Goal: Task Accomplishment & Management: Use online tool/utility

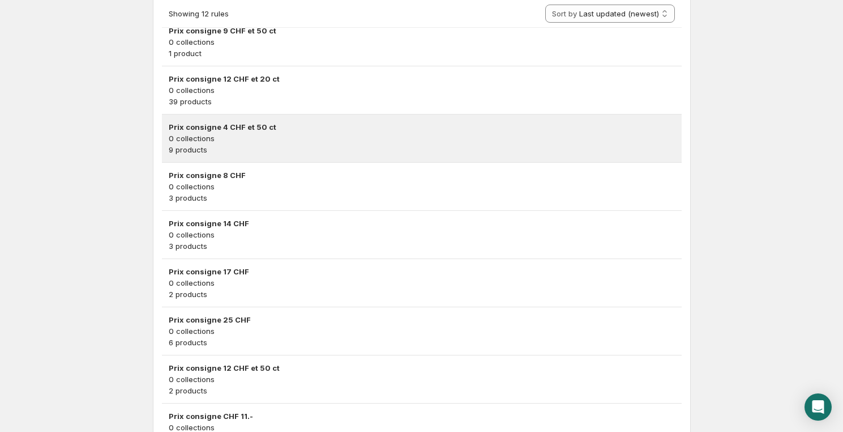
scroll to position [455, 0]
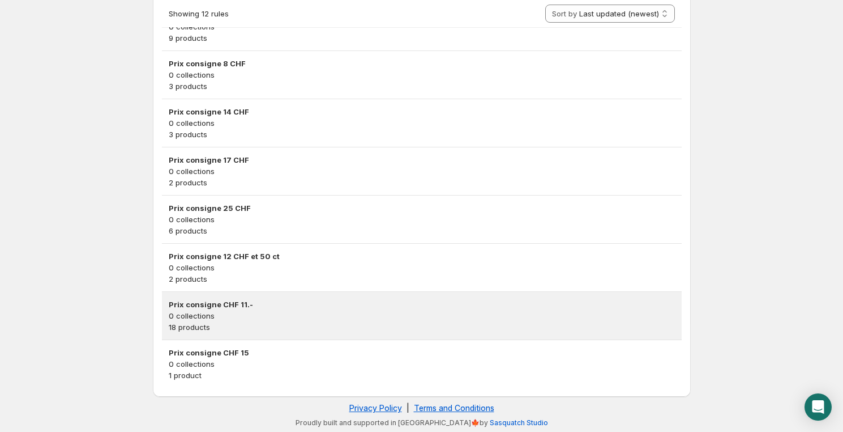
click at [276, 315] on p "0 collections" at bounding box center [422, 315] width 506 height 11
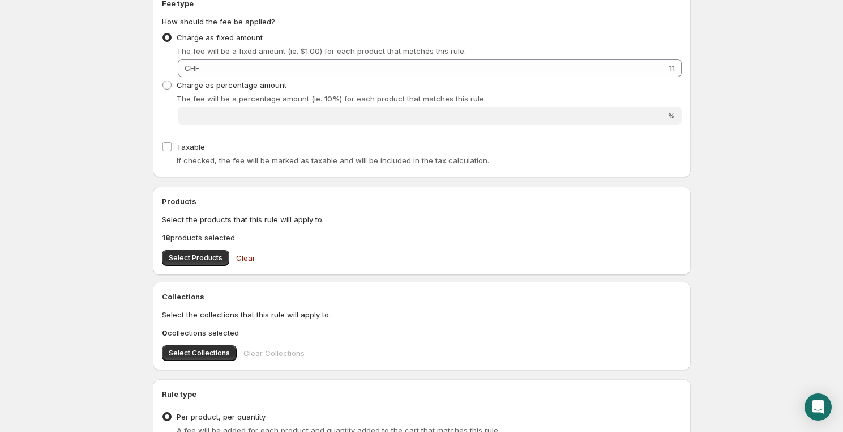
scroll to position [343, 0]
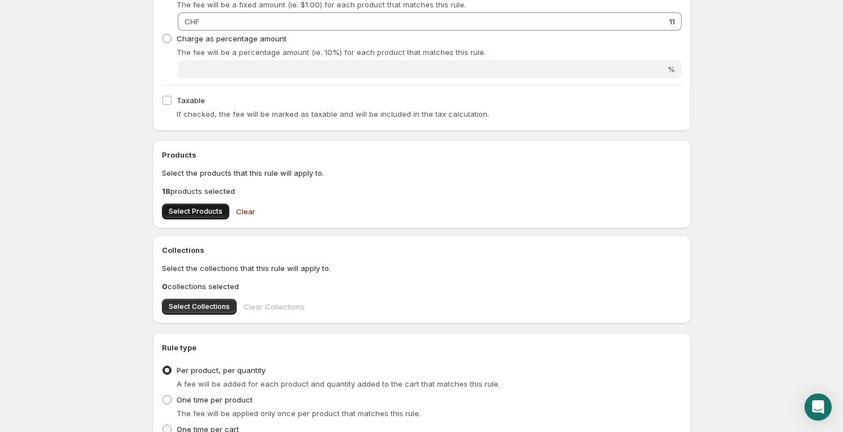
click at [189, 206] on button "Select Products" at bounding box center [195, 211] width 67 height 16
click at [190, 206] on button "Select Products" at bounding box center [195, 211] width 67 height 16
click at [195, 214] on span "Select Products" at bounding box center [196, 211] width 54 height 9
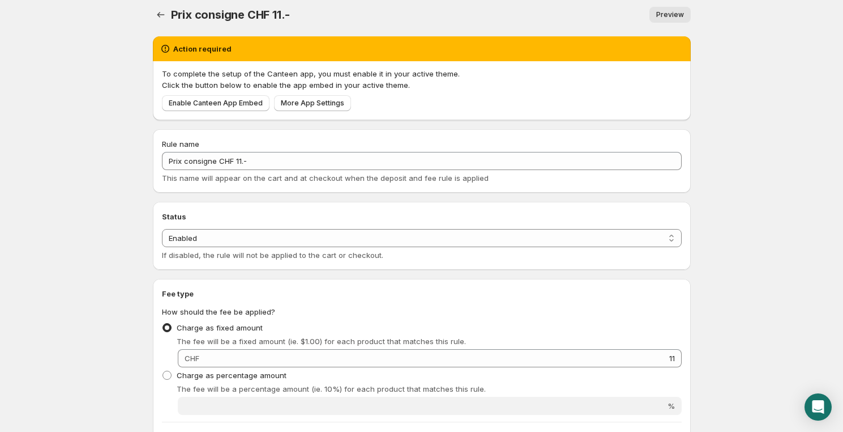
scroll to position [0, 0]
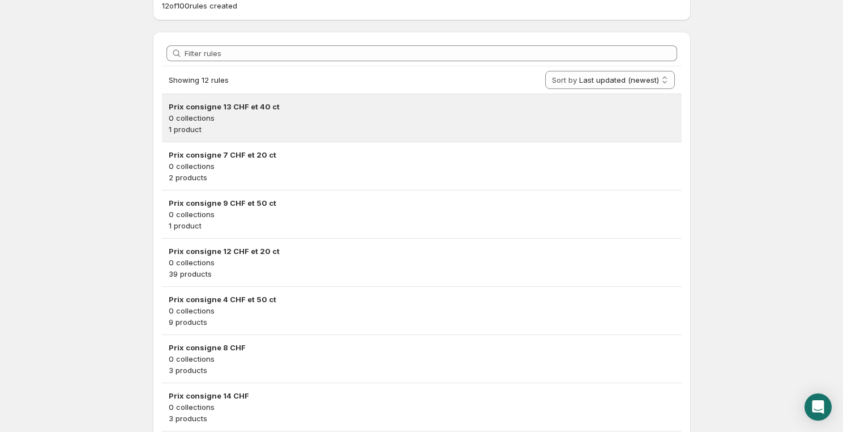
scroll to position [343, 0]
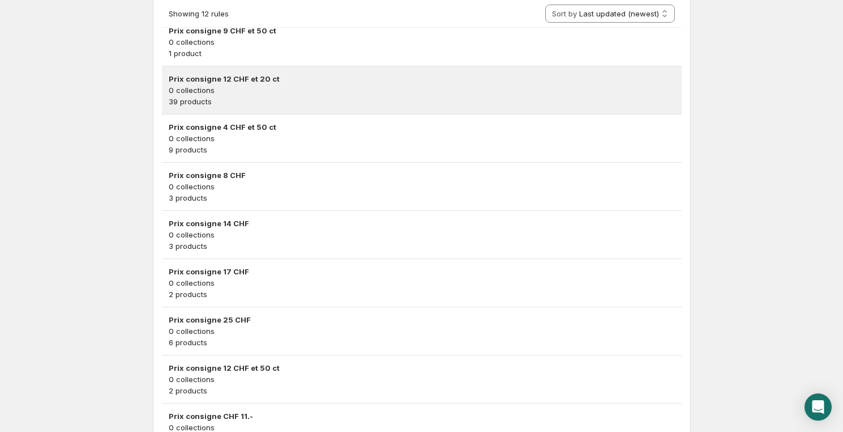
click at [255, 89] on p "0 collections" at bounding box center [422, 89] width 506 height 11
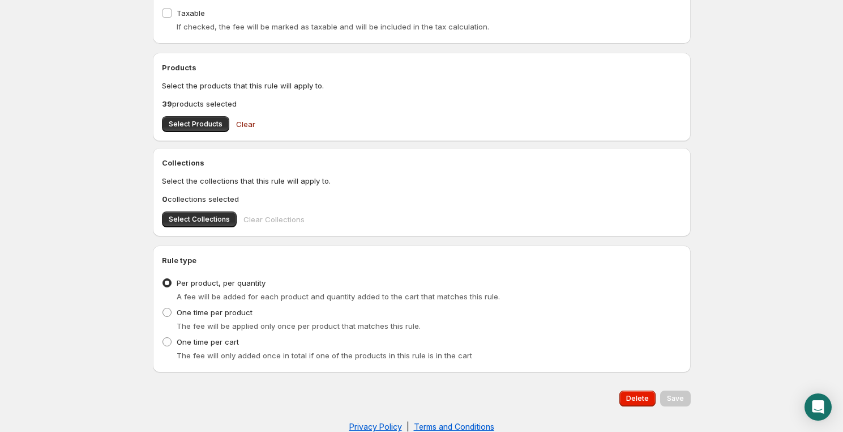
scroll to position [450, 0]
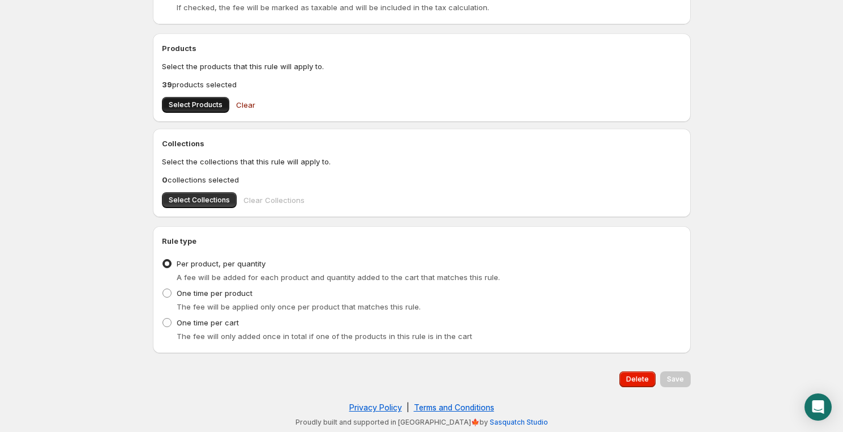
click at [187, 104] on span "Select Products" at bounding box center [196, 104] width 54 height 9
click at [184, 112] on button "Select Products" at bounding box center [195, 105] width 67 height 16
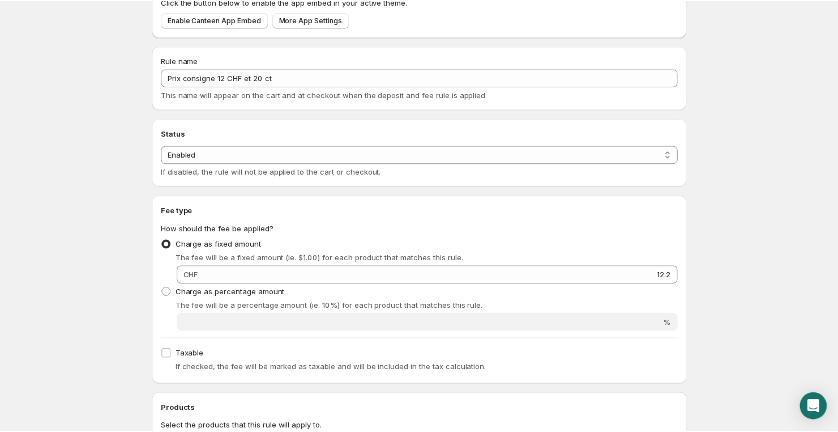
scroll to position [0, 0]
